Goal: Task Accomplishment & Management: Manage account settings

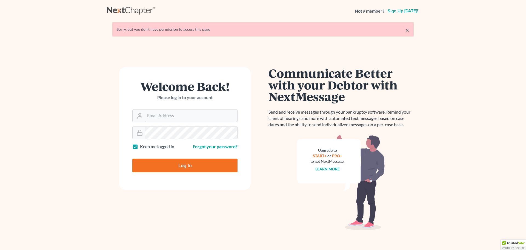
type input "[EMAIL_ADDRESS][DOMAIN_NAME]"
drag, startPoint x: 0, startPoint y: 0, endPoint x: 170, endPoint y: 162, distance: 234.9
click at [170, 162] on input "Log In" at bounding box center [184, 165] width 105 height 14
type input "Thinking..."
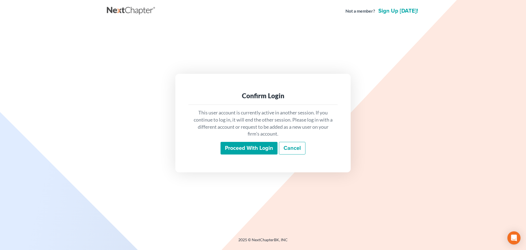
click at [231, 152] on input "Proceed with login" at bounding box center [249, 148] width 57 height 13
